Goal: Task Accomplishment & Management: Manage account settings

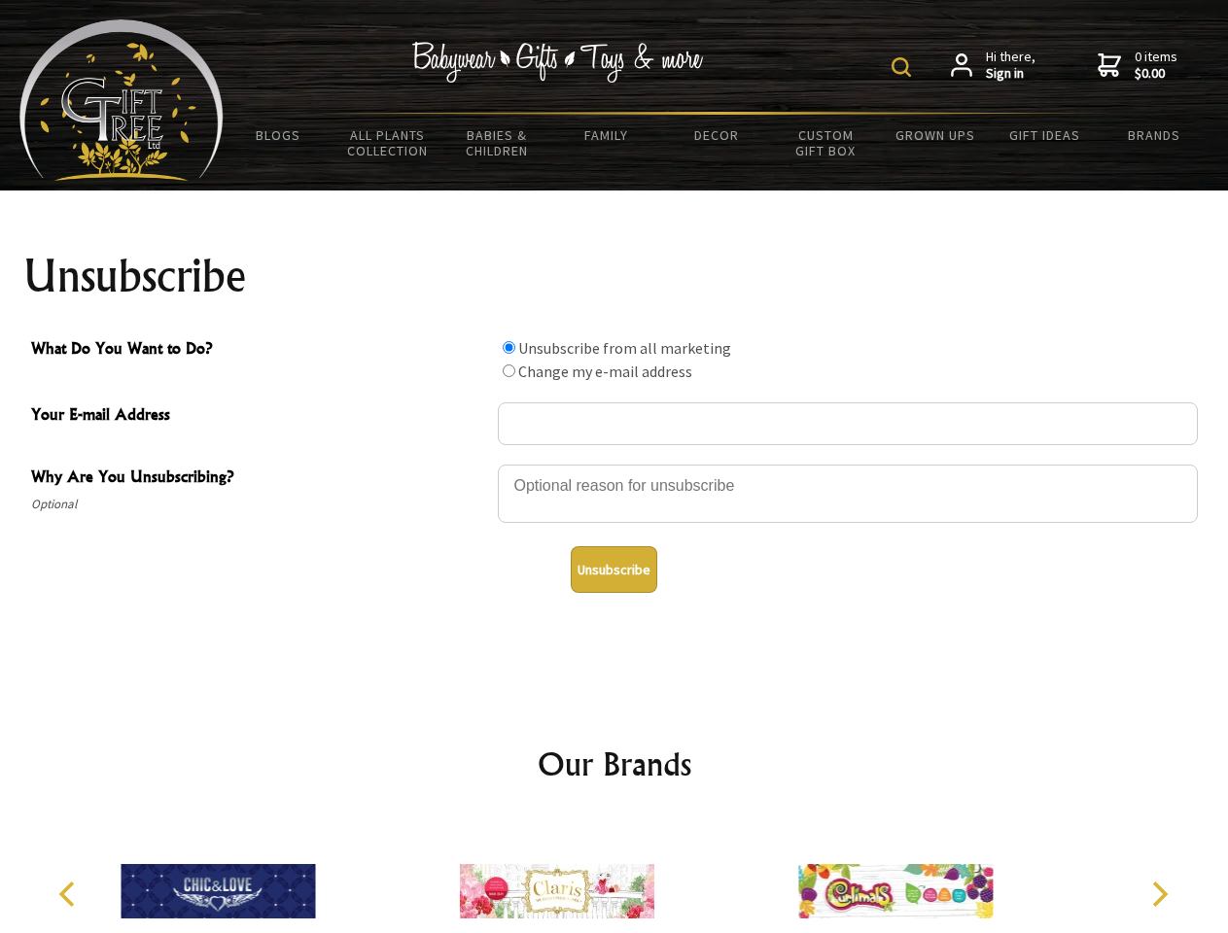
click at [904, 67] on img at bounding box center [900, 66] width 19 height 19
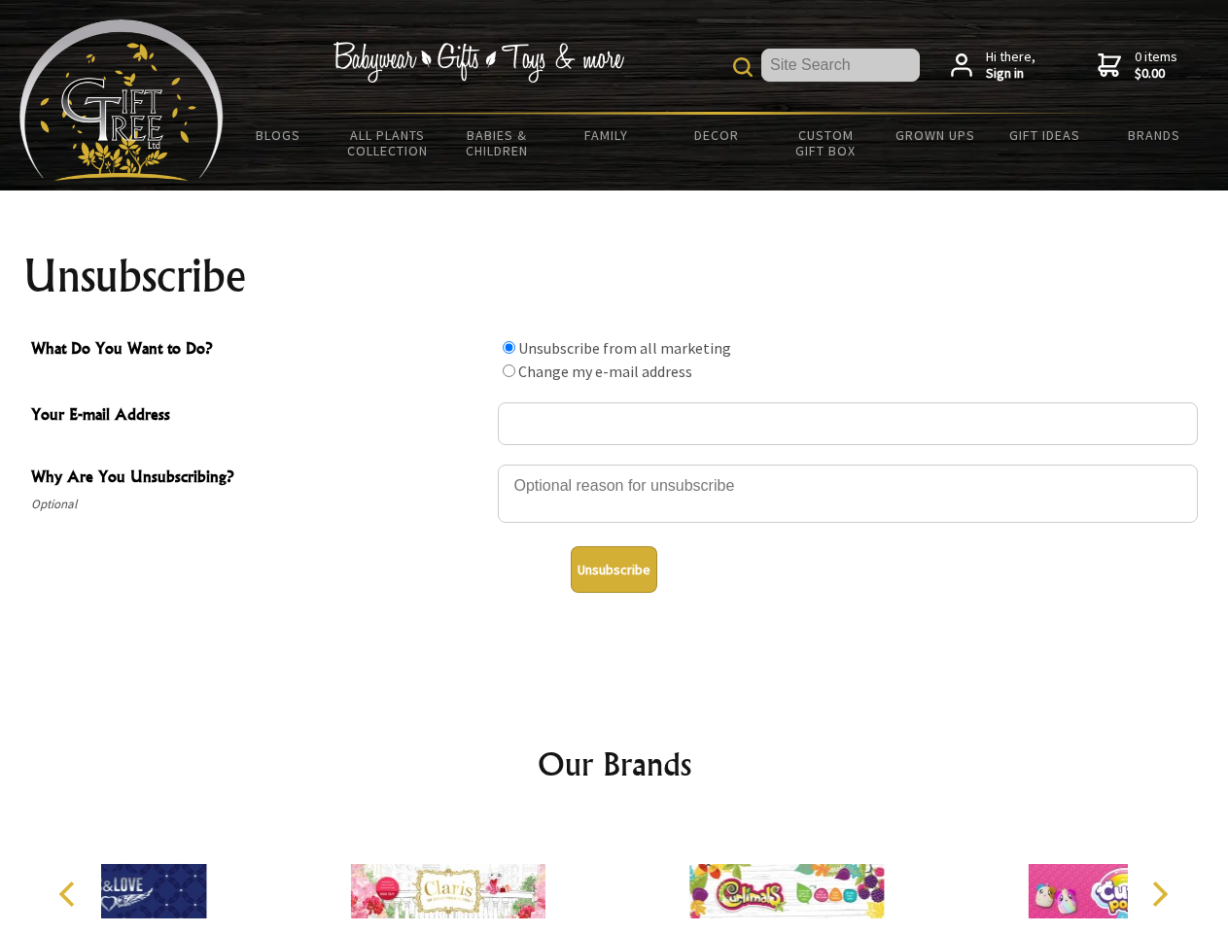
click at [614, 464] on div at bounding box center [848, 497] width 700 height 68
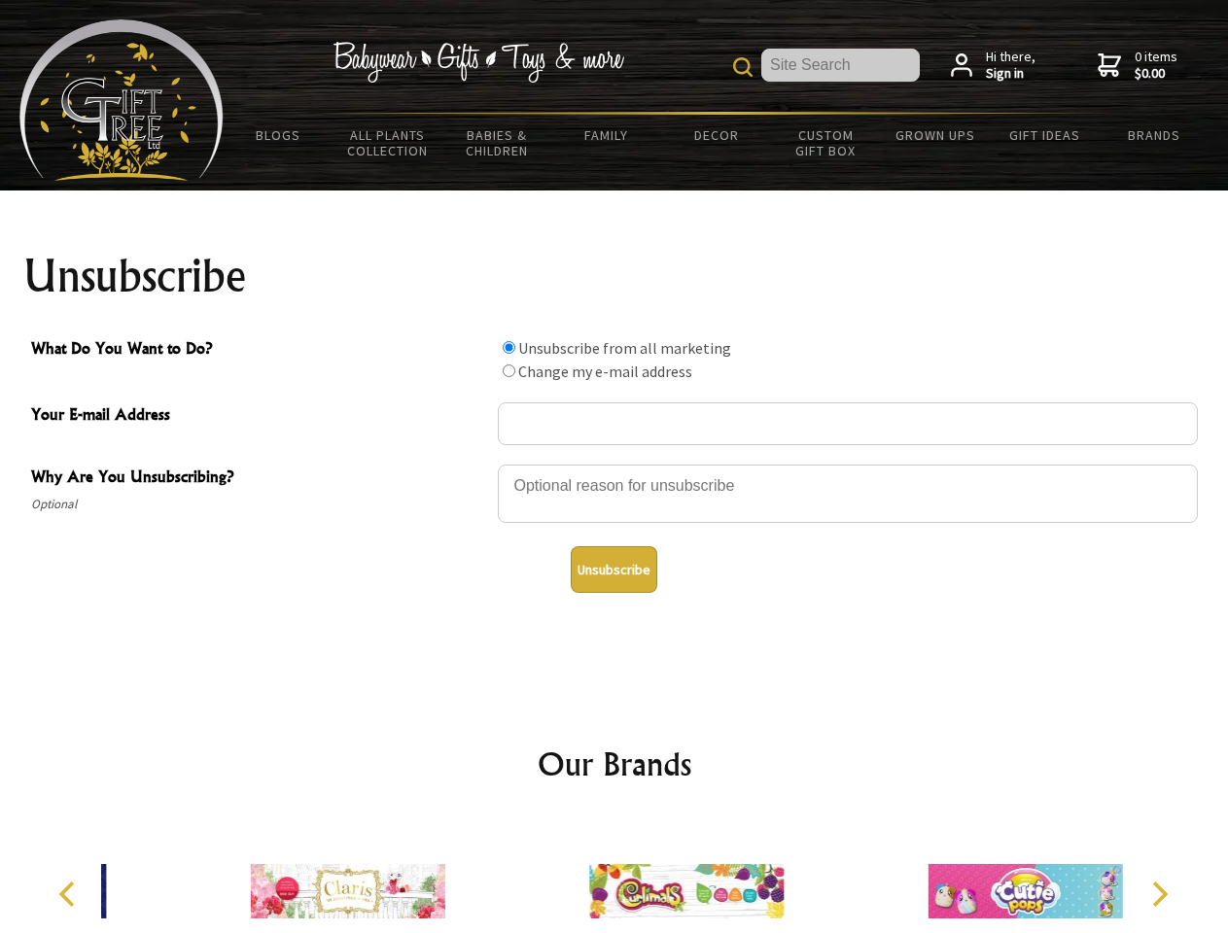
click at [508, 347] on input "What Do You Want to Do?" at bounding box center [509, 347] width 13 height 13
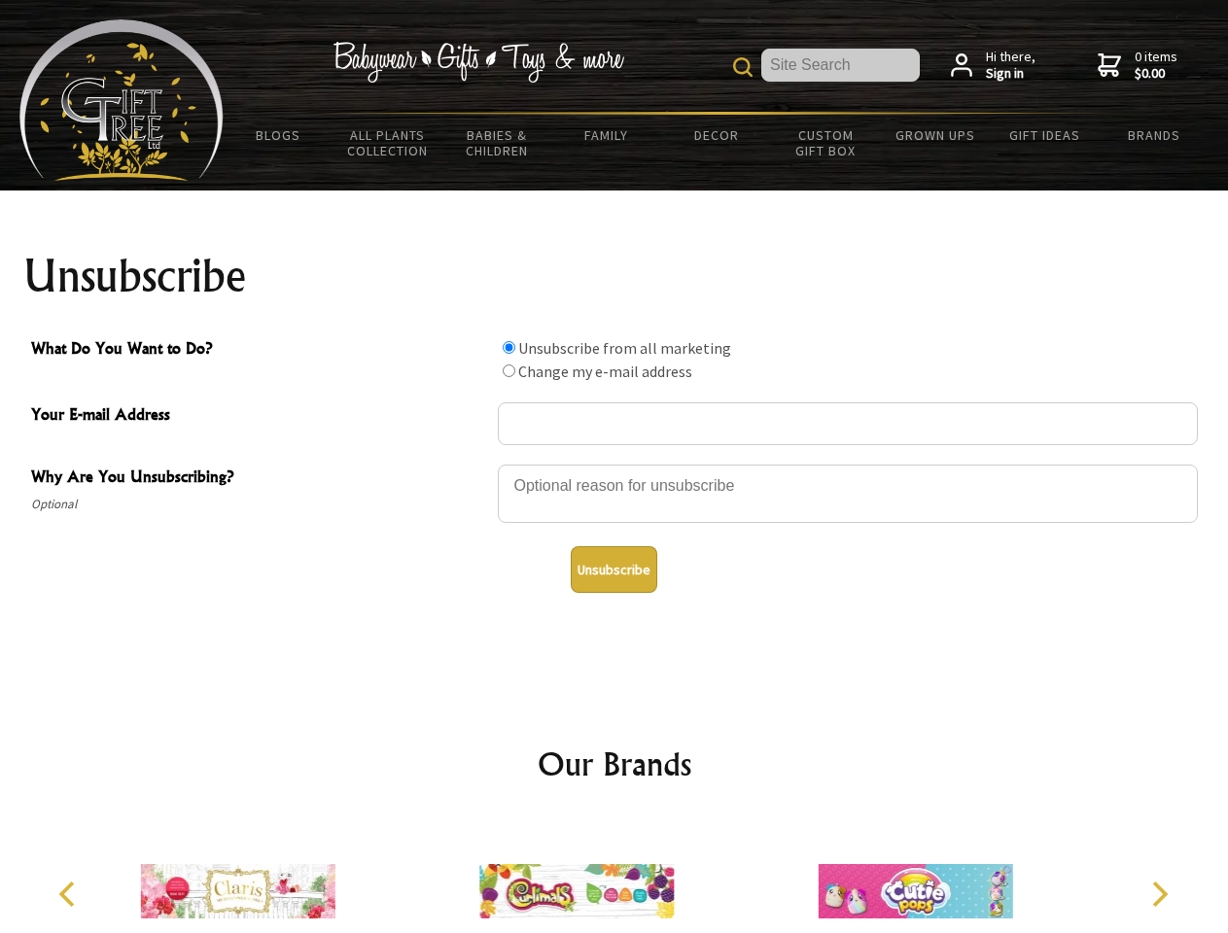
click at [508, 370] on input "What Do You Want to Do?" at bounding box center [509, 371] width 13 height 13
radio input "true"
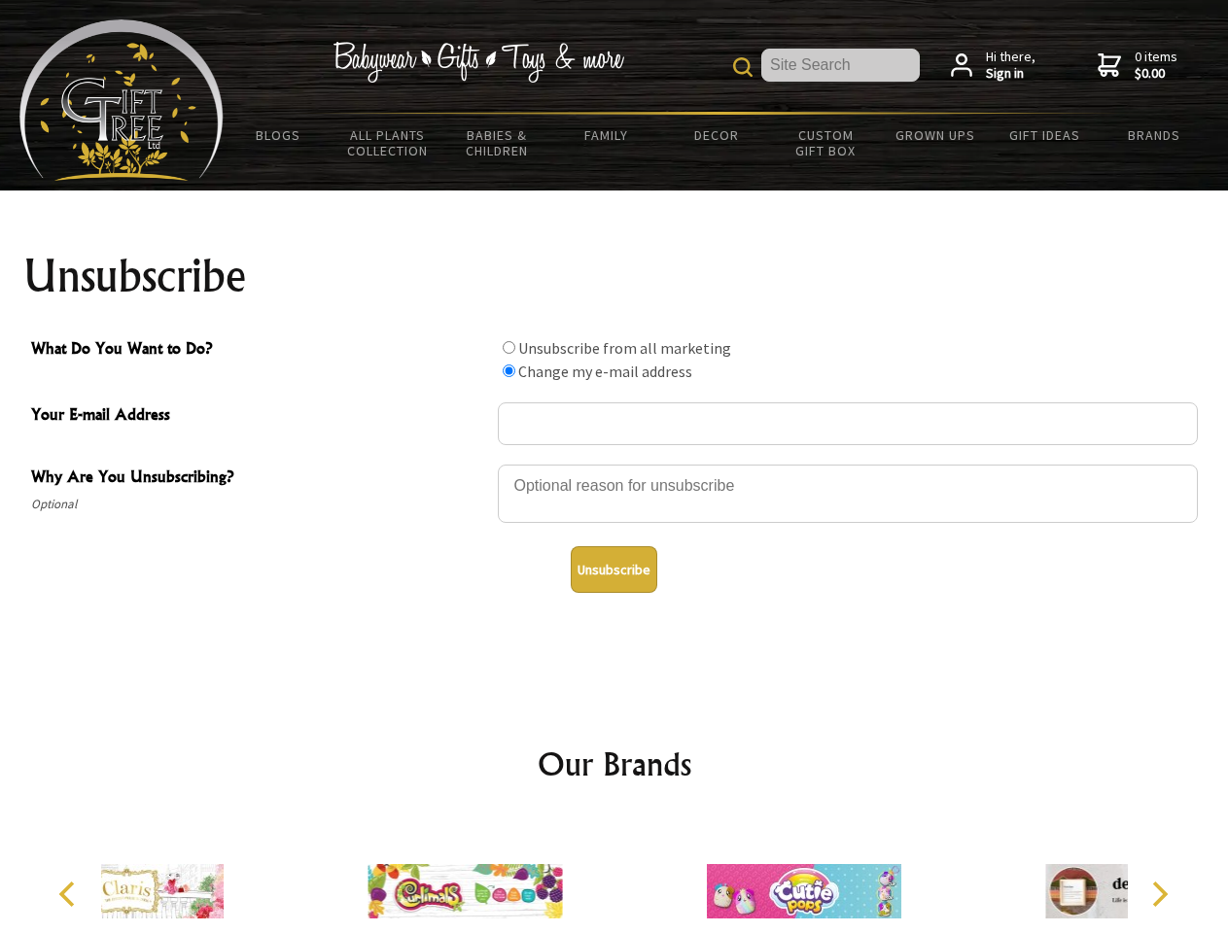
click at [613, 570] on button "Unsubscribe" at bounding box center [614, 569] width 87 height 47
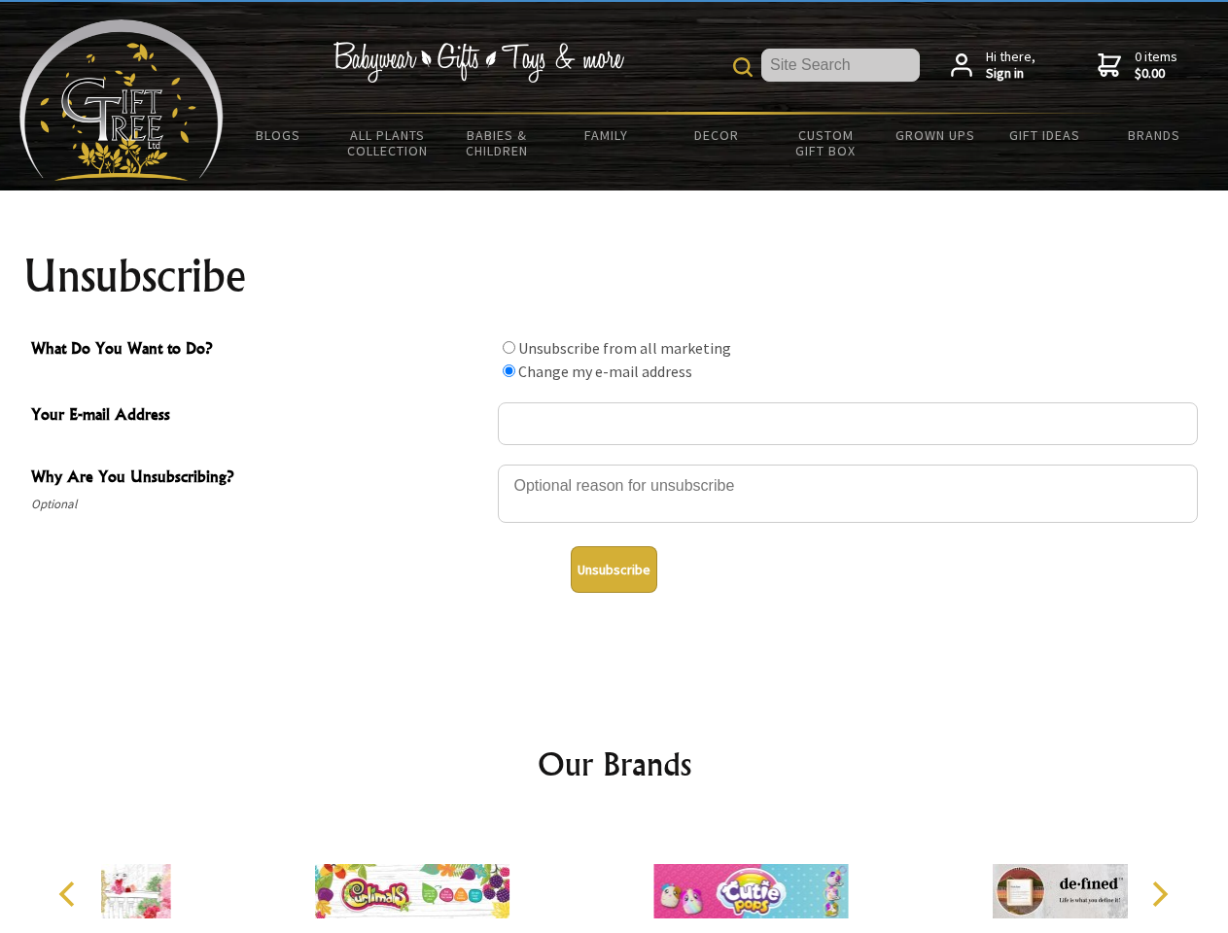
click at [614, 876] on div at bounding box center [750, 894] width 338 height 152
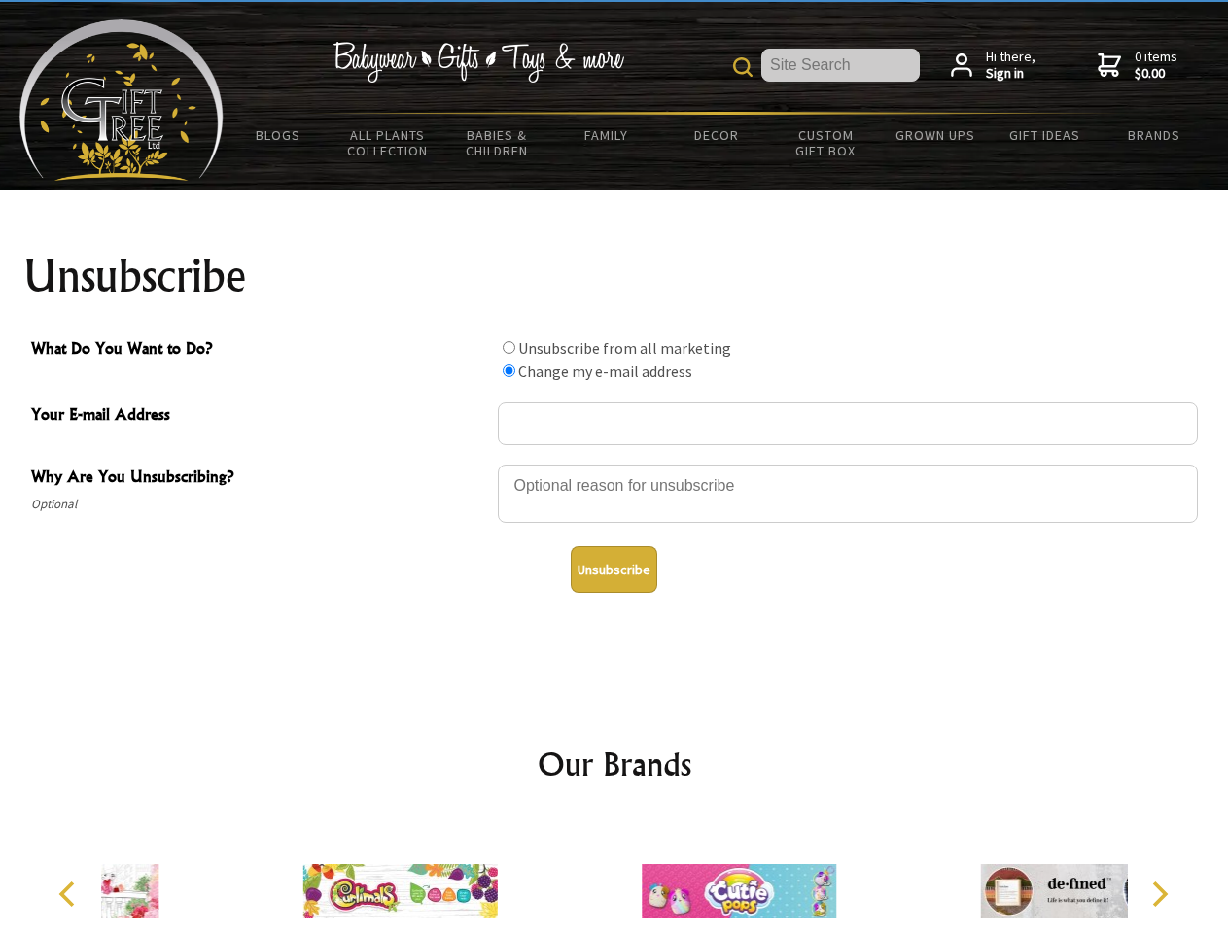
click at [70, 894] on icon "Previous" at bounding box center [68, 894] width 25 height 25
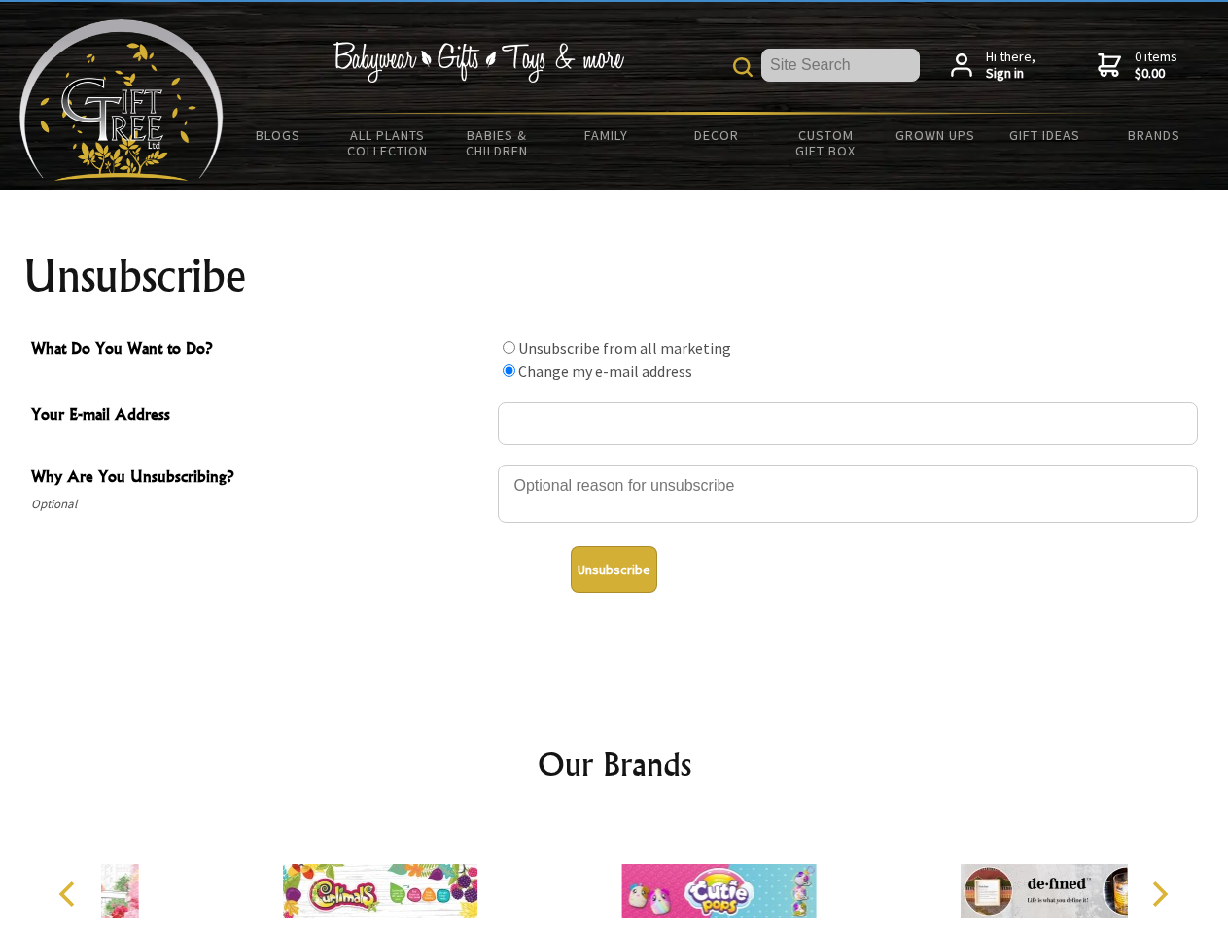
click at [1159, 894] on icon "Next" at bounding box center [1157, 894] width 25 height 25
